Goal: Transaction & Acquisition: Purchase product/service

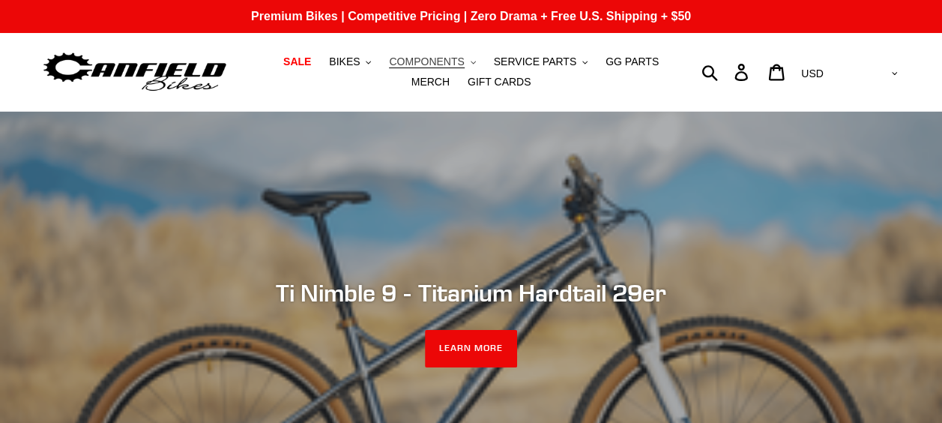
click at [389, 64] on span "COMPONENTS" at bounding box center [426, 61] width 75 height 13
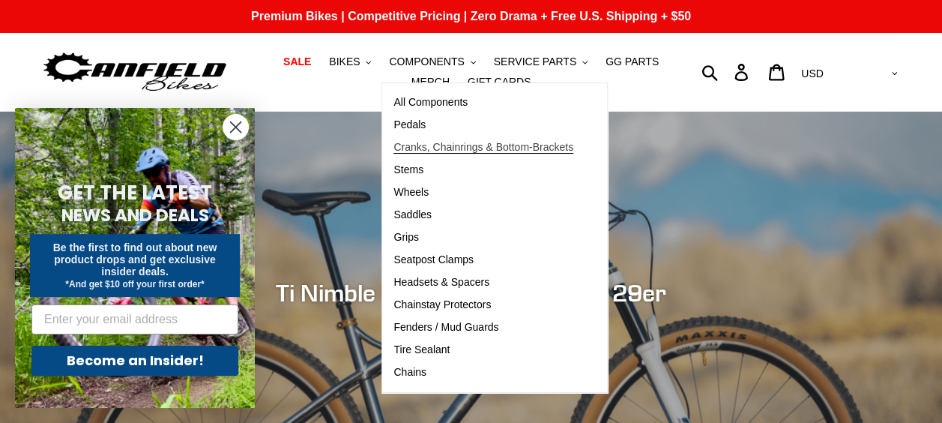
click at [454, 150] on span "Cranks, Chainrings & Bottom-Brackets" at bounding box center [483, 147] width 180 height 13
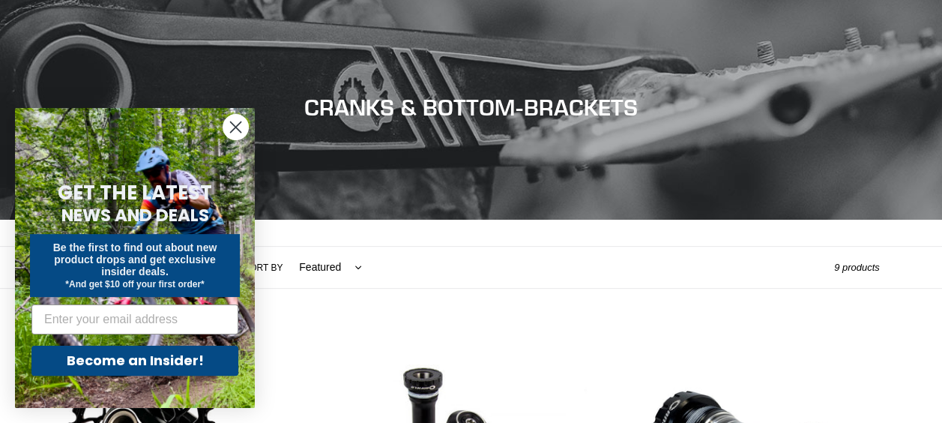
scroll to position [119, 0]
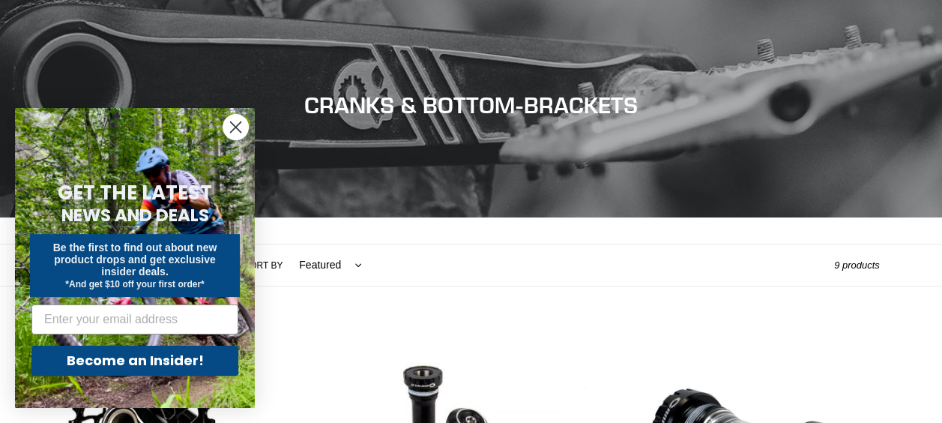
click at [238, 129] on icon "Close dialog" at bounding box center [236, 127] width 10 height 10
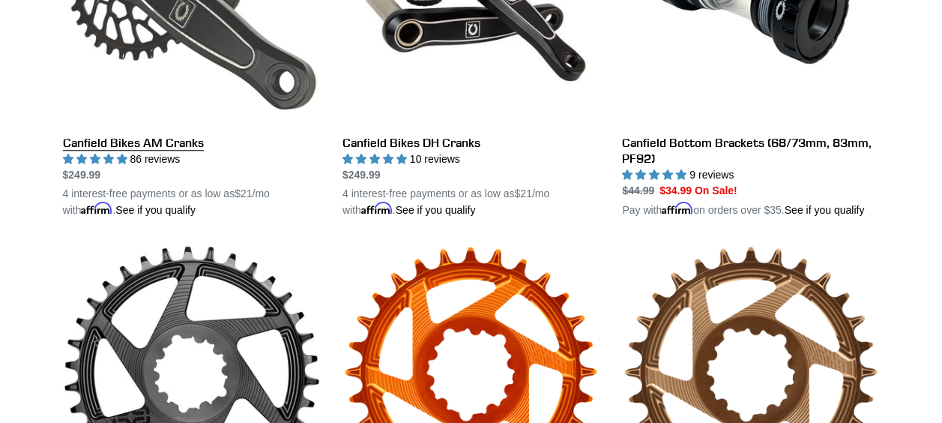
scroll to position [584, 0]
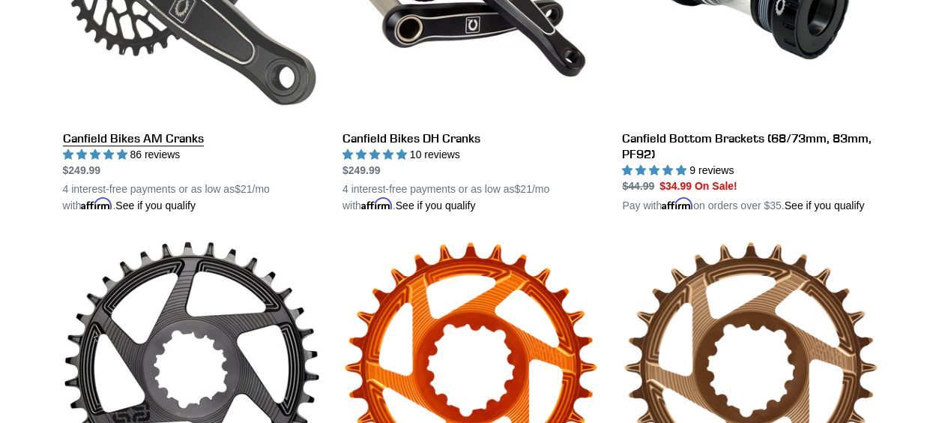
click at [142, 139] on link "Canfield Bikes AM Cranks" at bounding box center [191, 38] width 257 height 351
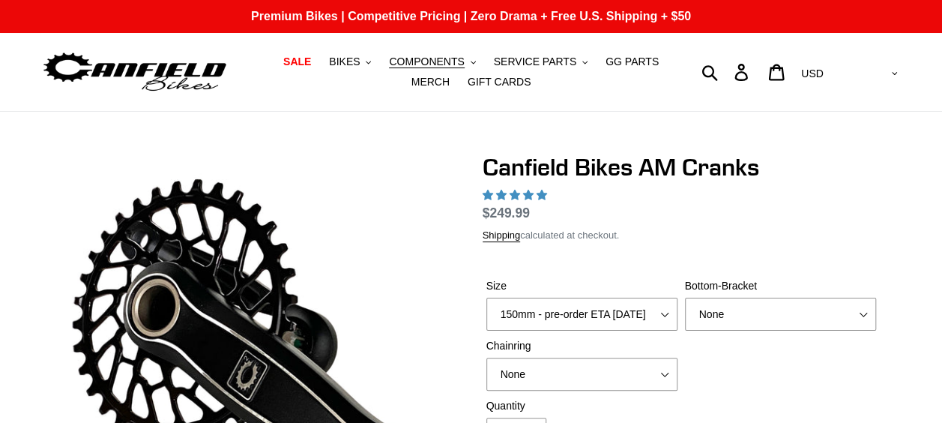
select select "highest-rating"
click at [613, 321] on select "150mm - pre-order ETA 9/30/25 155mm - pre-order ETA 9/30/25 160mm - pre-order E…" at bounding box center [581, 313] width 191 height 33
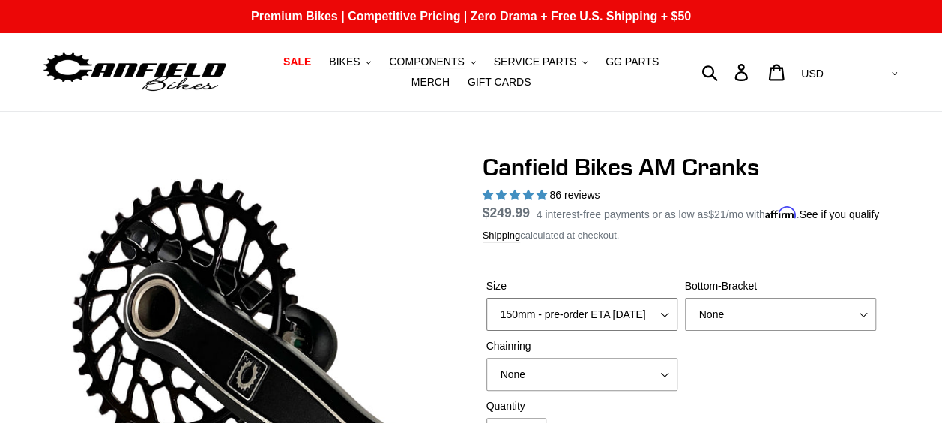
select select "155mm - pre-order ETA 9/30/25"
click at [486, 315] on select "150mm - pre-order ETA 9/30/25 155mm - pre-order ETA 9/30/25 160mm - pre-order E…" at bounding box center [581, 313] width 191 height 33
click at [734, 327] on select "None BSA Threaded 68/73mm Press Fit PF92" at bounding box center [780, 313] width 191 height 33
select select "BSA Threaded 68/73mm"
click at [685, 315] on select "None BSA Threaded 68/73mm Press Fit PF92" at bounding box center [780, 313] width 191 height 33
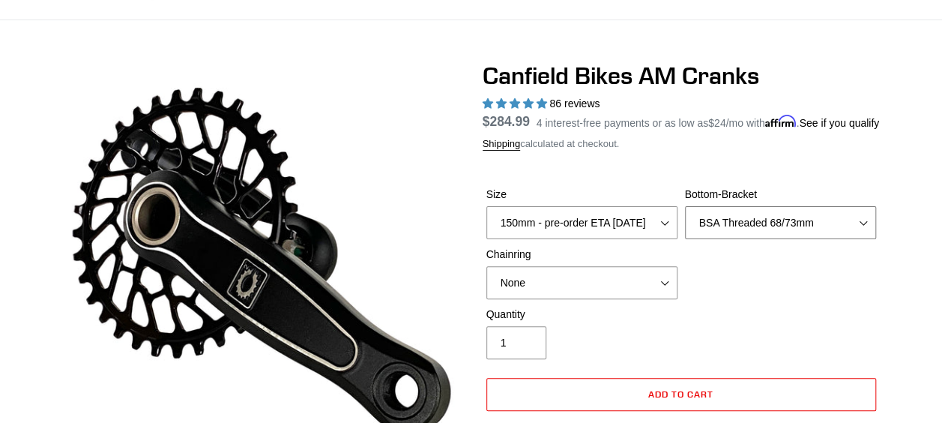
scroll to position [87, 0]
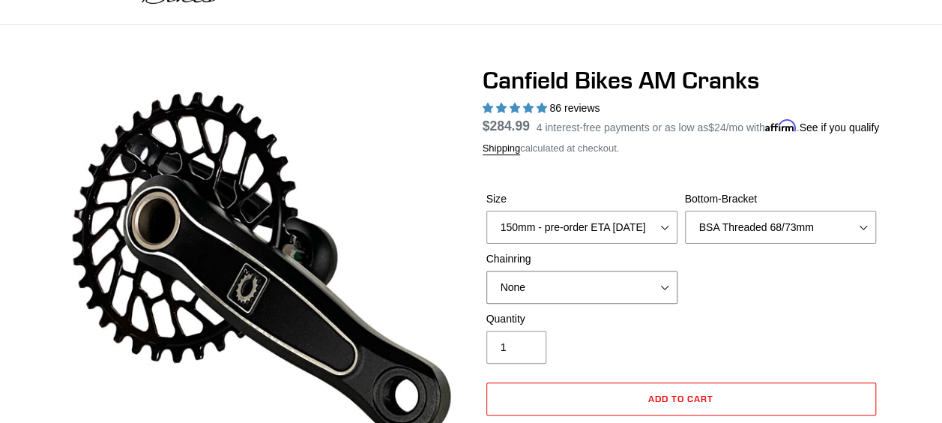
click at [554, 303] on select "None 30t Round (Boost 148) 30t Oval (Boost 148) 32t Round (Boost 148) 32t Oval …" at bounding box center [581, 286] width 191 height 33
select select "30t Oval (Boost 148)"
click at [486, 288] on select "None 30t Round (Boost 148) 30t Oval (Boost 148) 32t Round (Boost 148) 32t Oval …" at bounding box center [581, 286] width 191 height 33
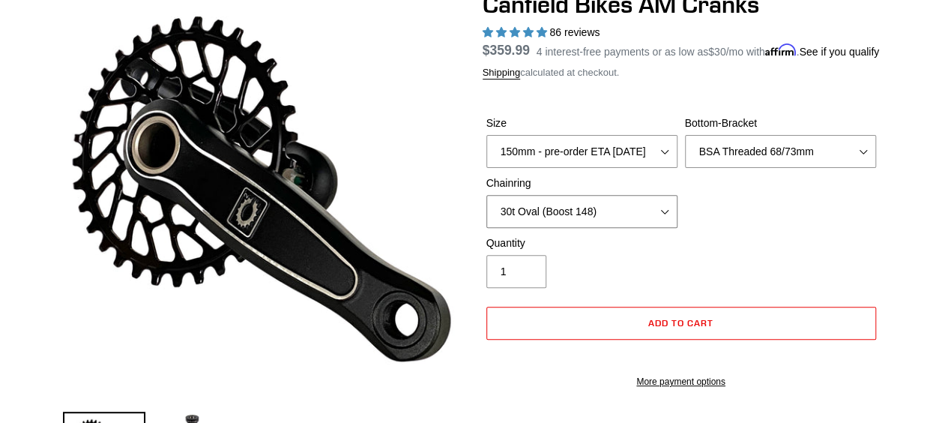
scroll to position [163, 0]
